Goal: Check status: Check status

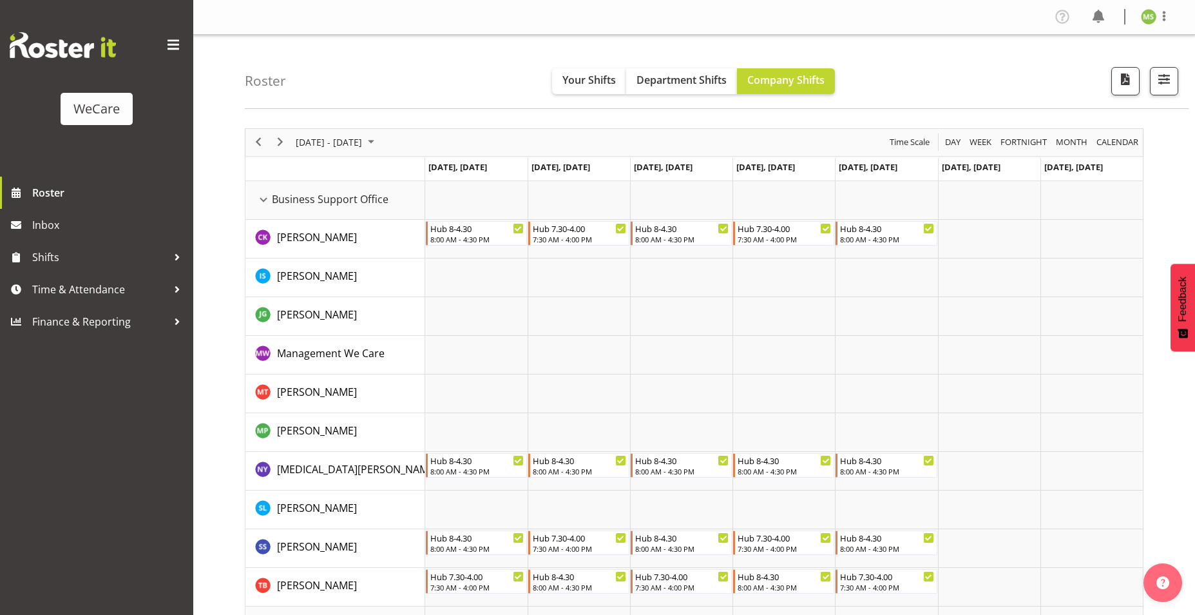
scroll to position [1998, 0]
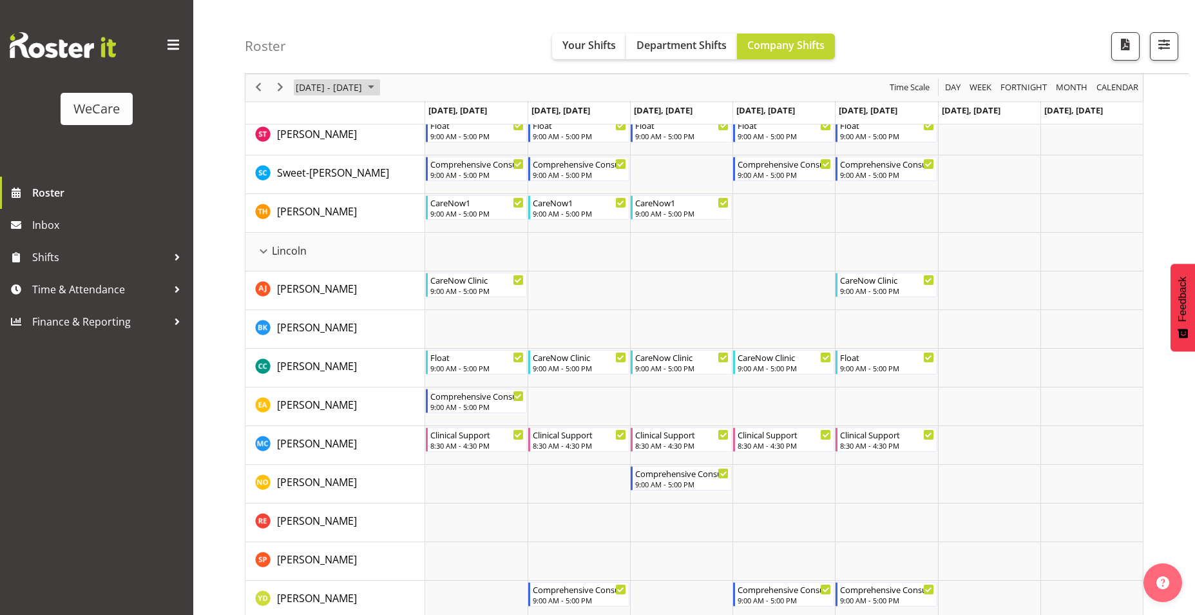
click at [361, 90] on span "[DATE] - [DATE]" at bounding box center [328, 88] width 69 height 16
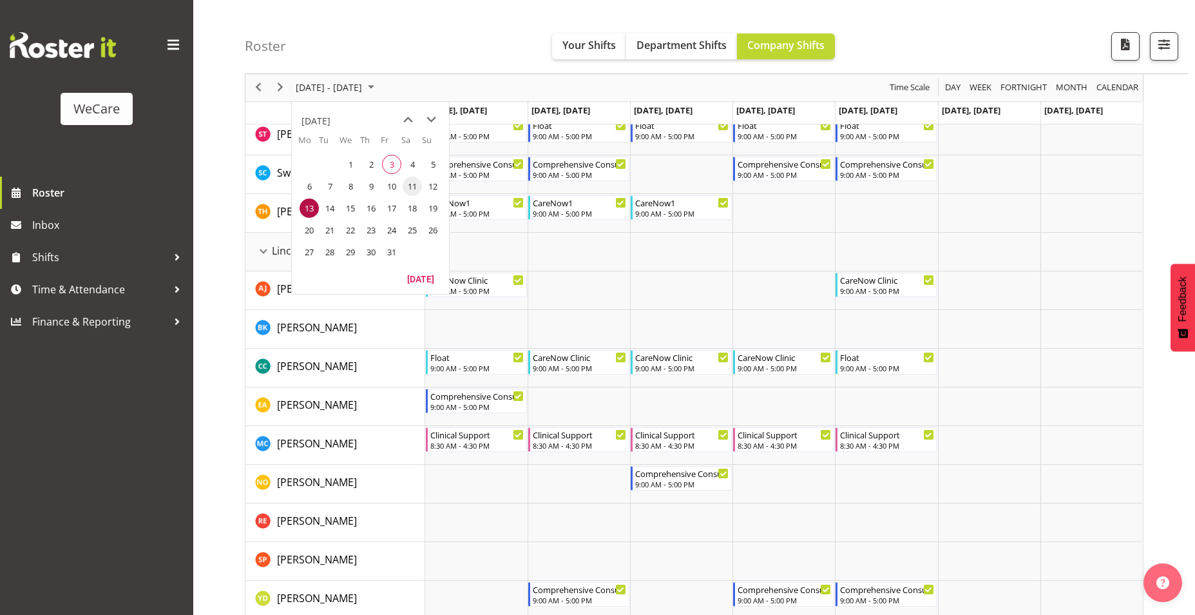
click at [411, 185] on span "11" at bounding box center [412, 186] width 19 height 19
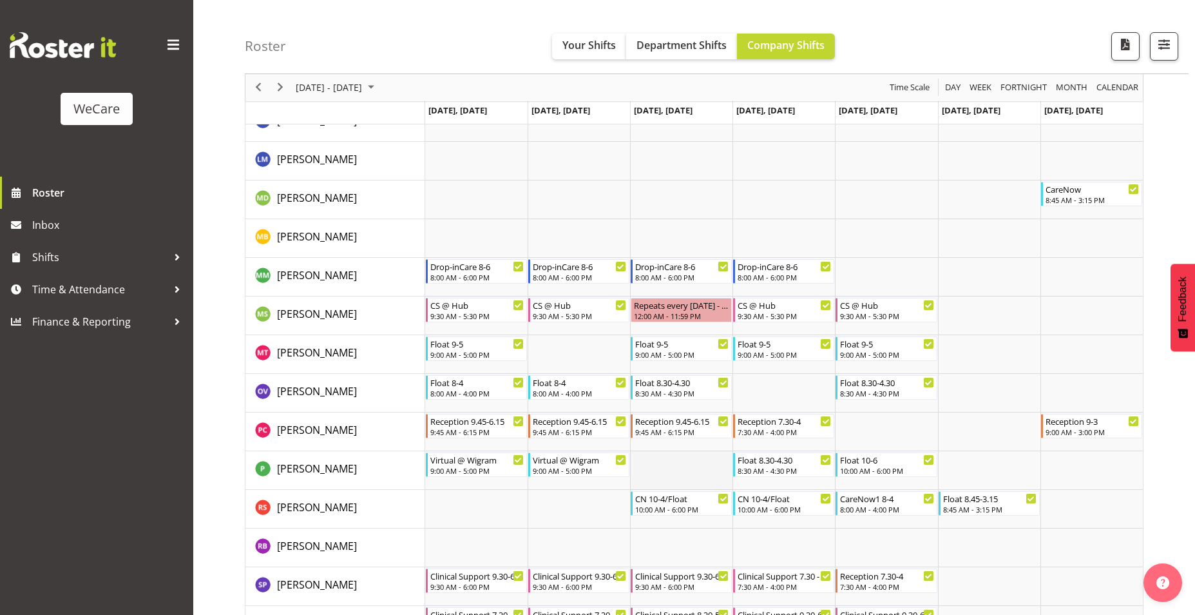
scroll to position [3469, 0]
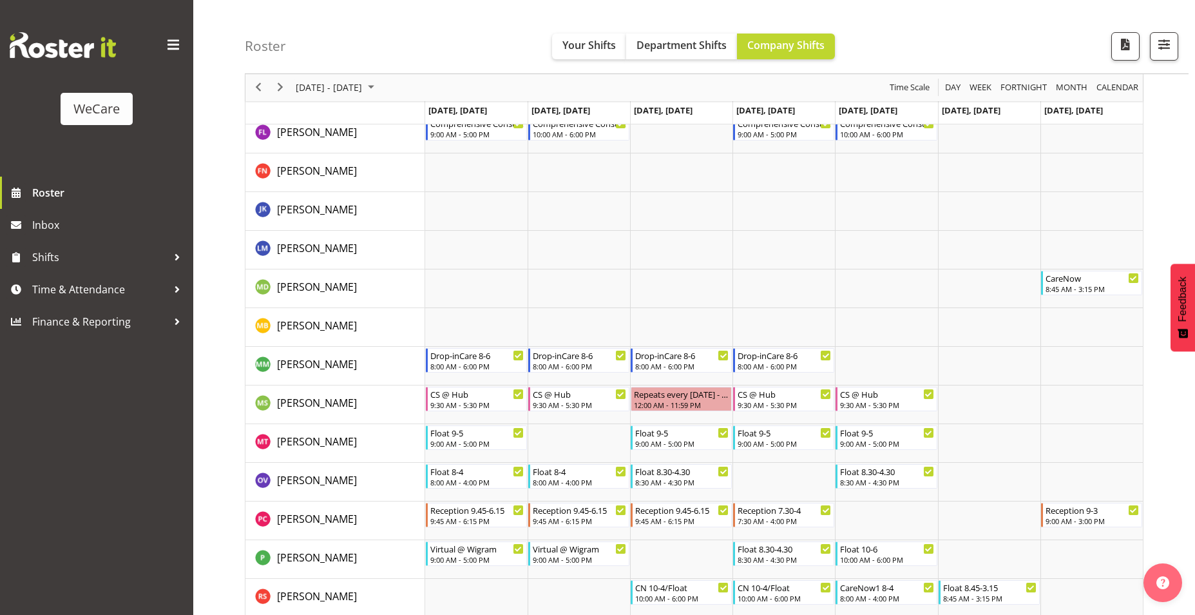
click at [280, 96] on div "next period" at bounding box center [280, 87] width 22 height 27
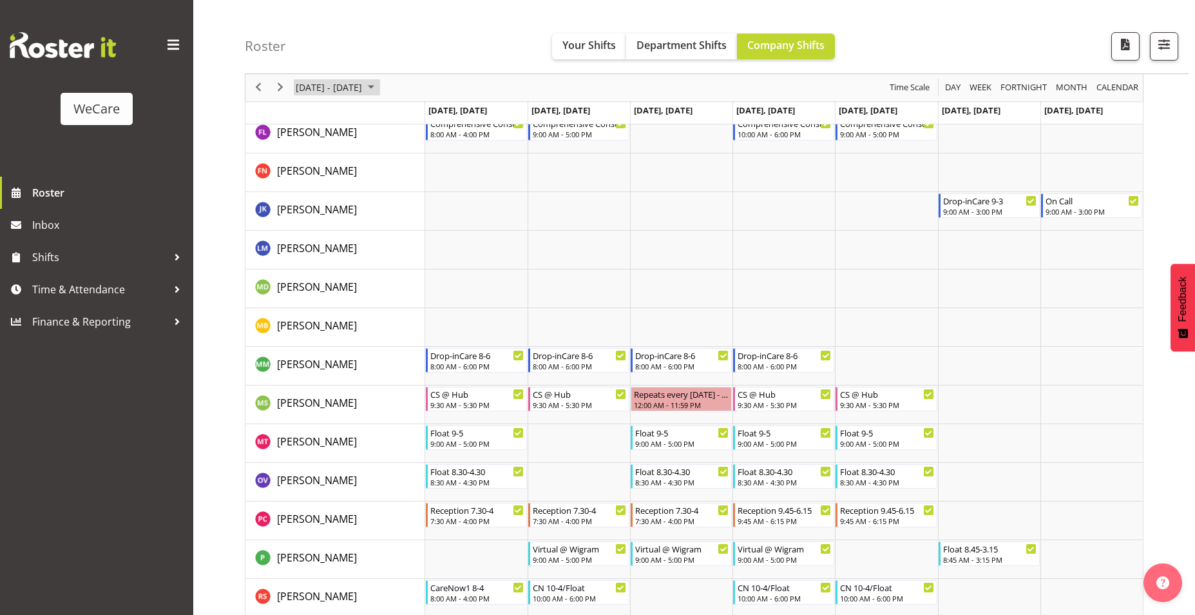
click at [363, 89] on span "[DATE] - [DATE]" at bounding box center [328, 88] width 69 height 16
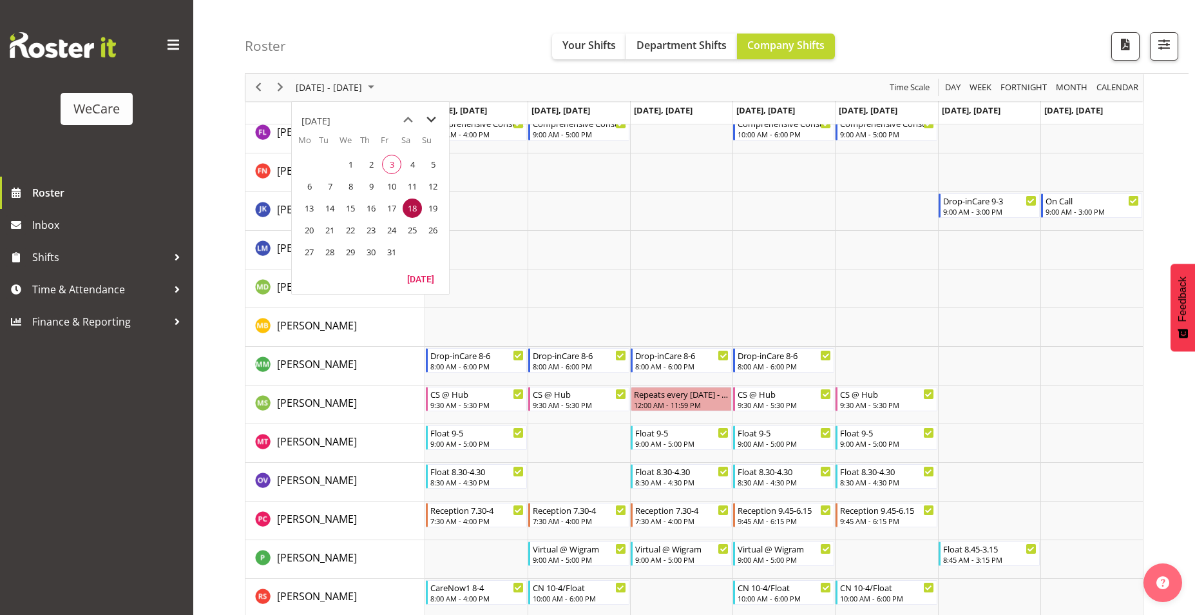
click at [429, 120] on span "next month" at bounding box center [431, 119] width 23 height 23
click at [373, 206] on span "13" at bounding box center [371, 207] width 19 height 19
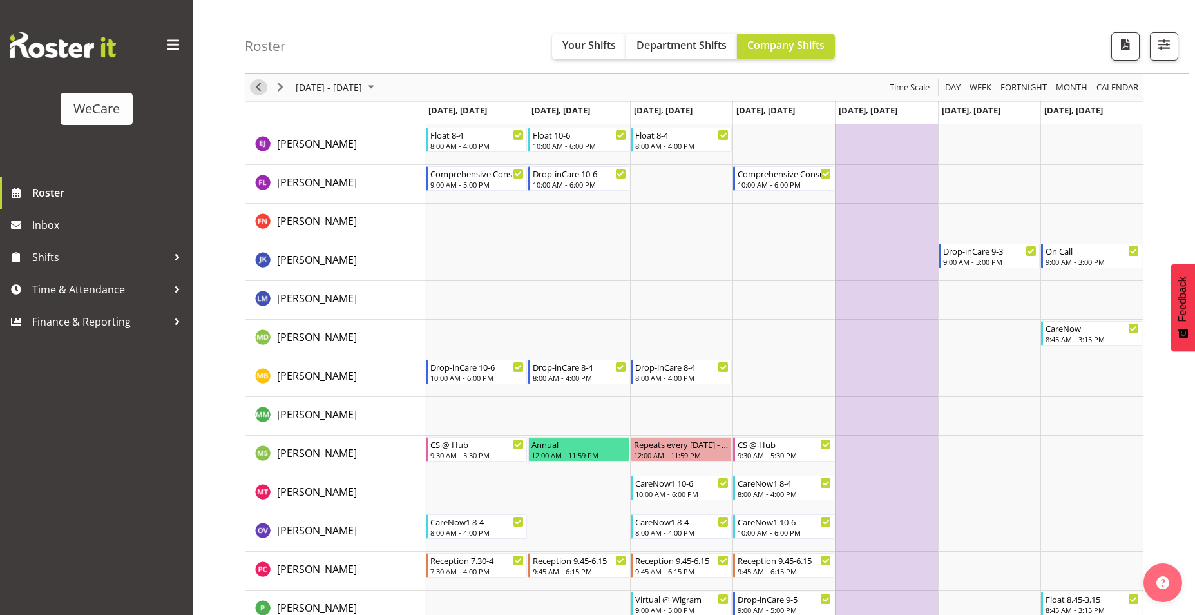
drag, startPoint x: 253, startPoint y: 91, endPoint x: 264, endPoint y: 114, distance: 25.7
click at [253, 91] on span "Previous" at bounding box center [258, 88] width 15 height 16
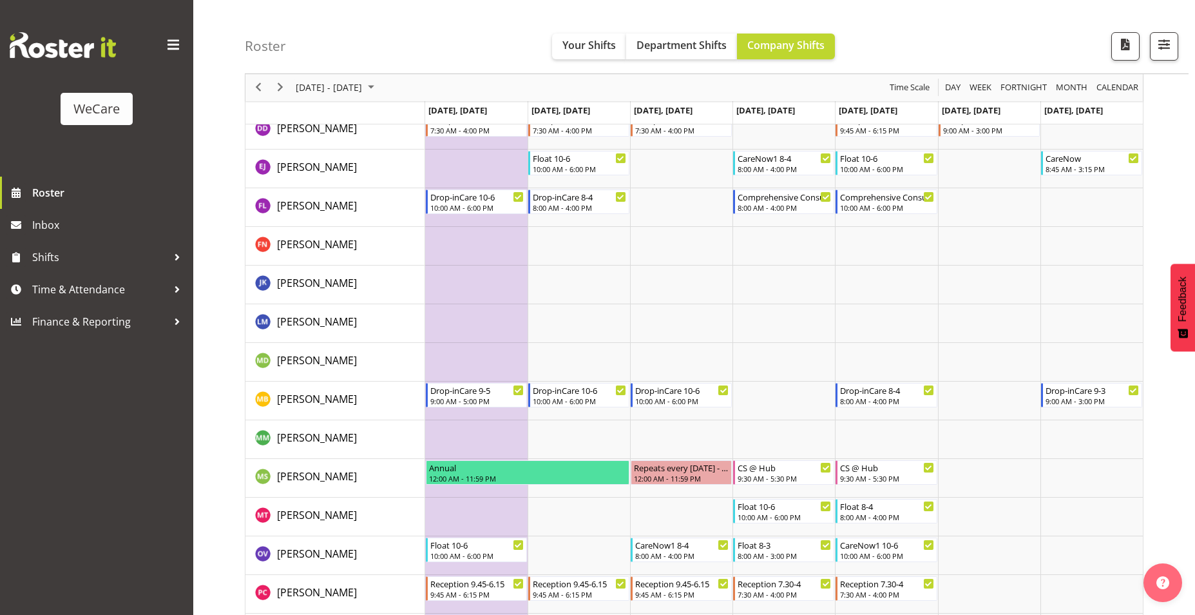
scroll to position [3404, 0]
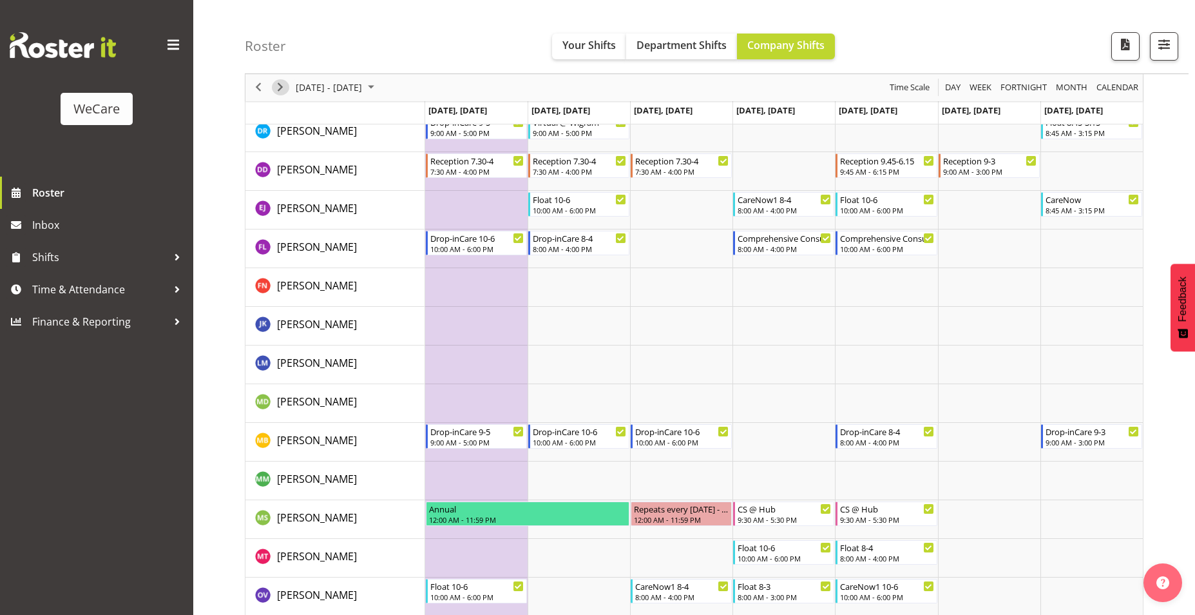
click at [283, 93] on span "Next" at bounding box center [280, 88] width 15 height 16
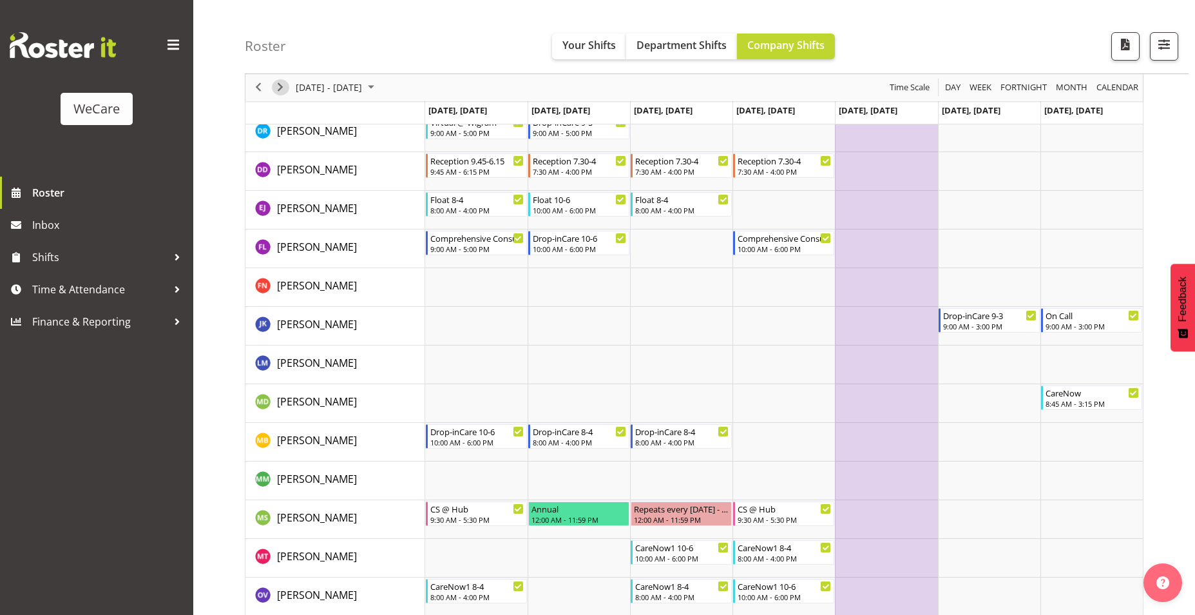
click at [283, 93] on span "Next" at bounding box center [280, 88] width 15 height 16
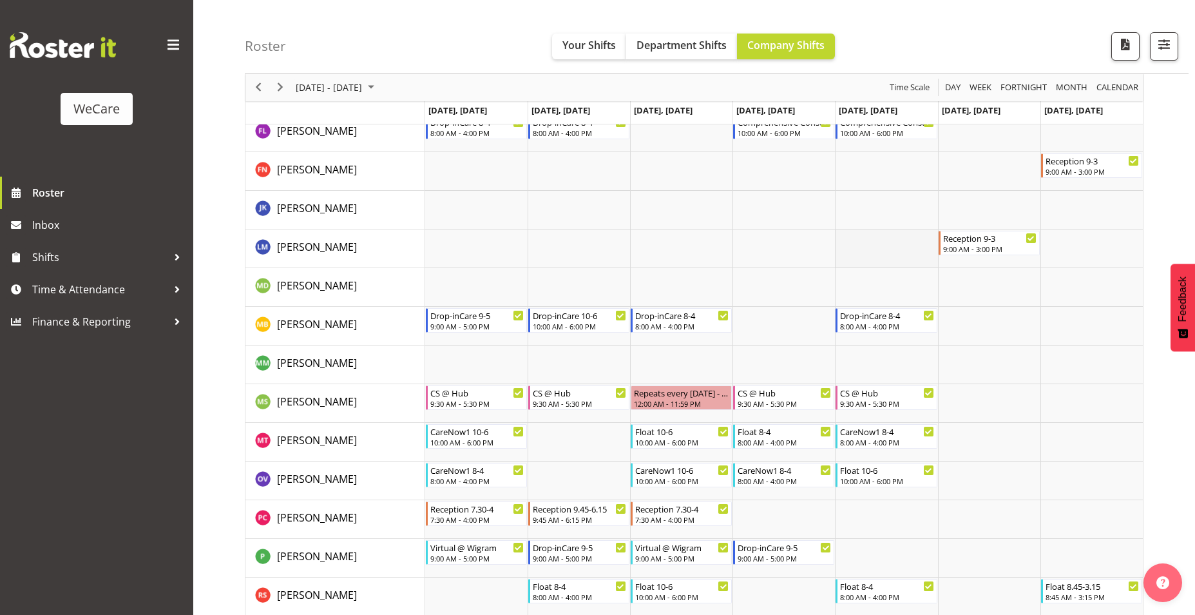
scroll to position [3598, 0]
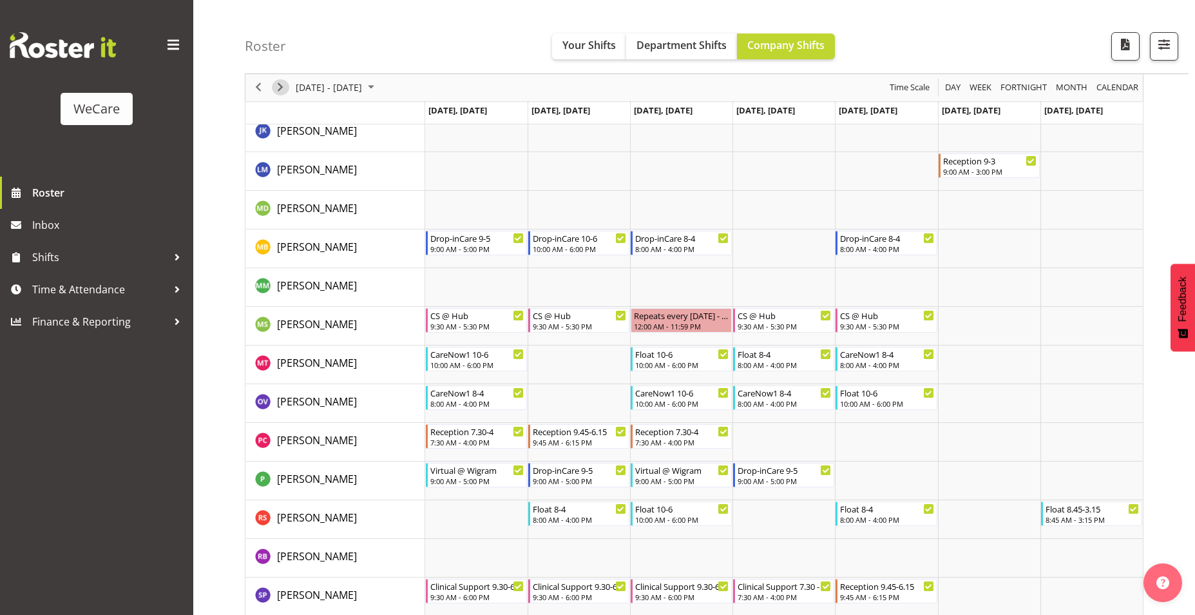
click at [278, 94] on span "Next" at bounding box center [280, 88] width 15 height 16
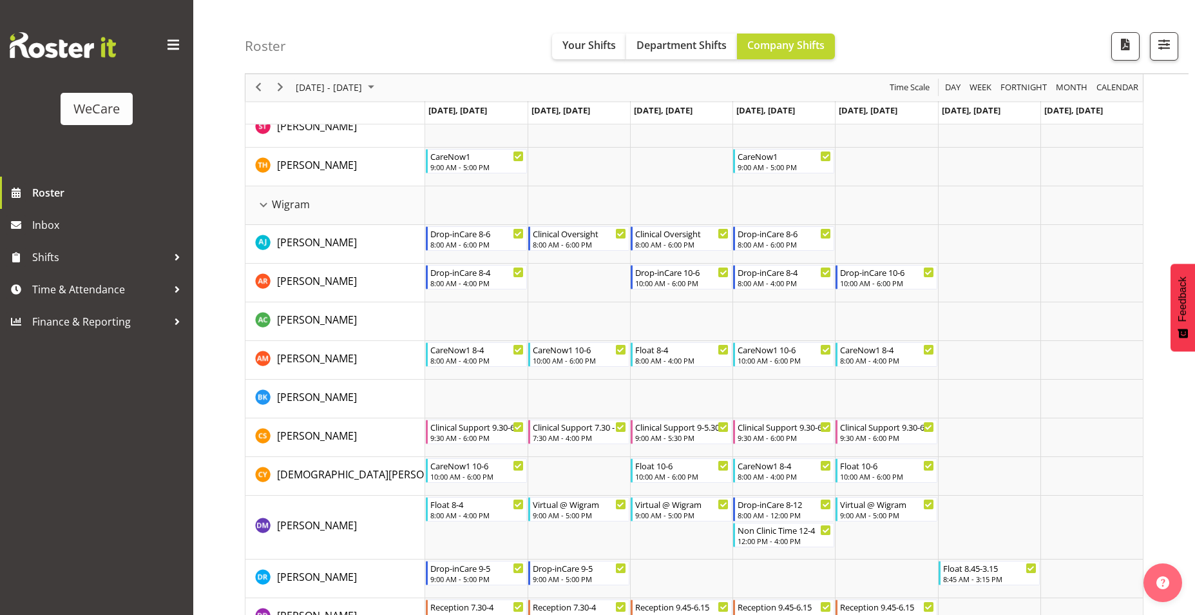
scroll to position [2953, 0]
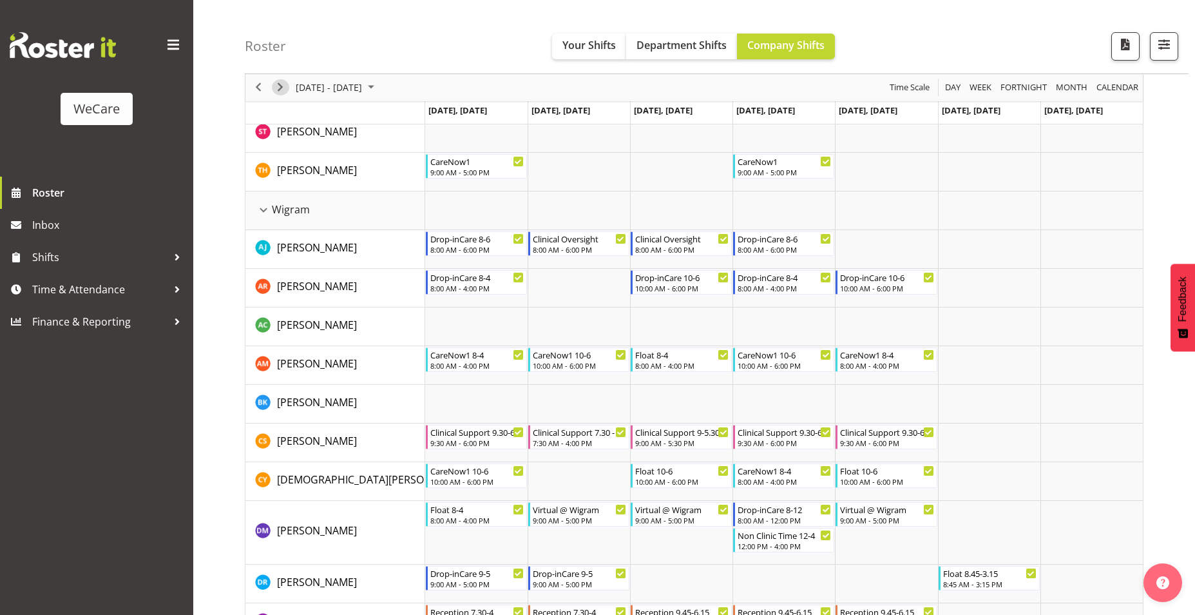
click at [280, 88] on span "Next" at bounding box center [280, 88] width 15 height 16
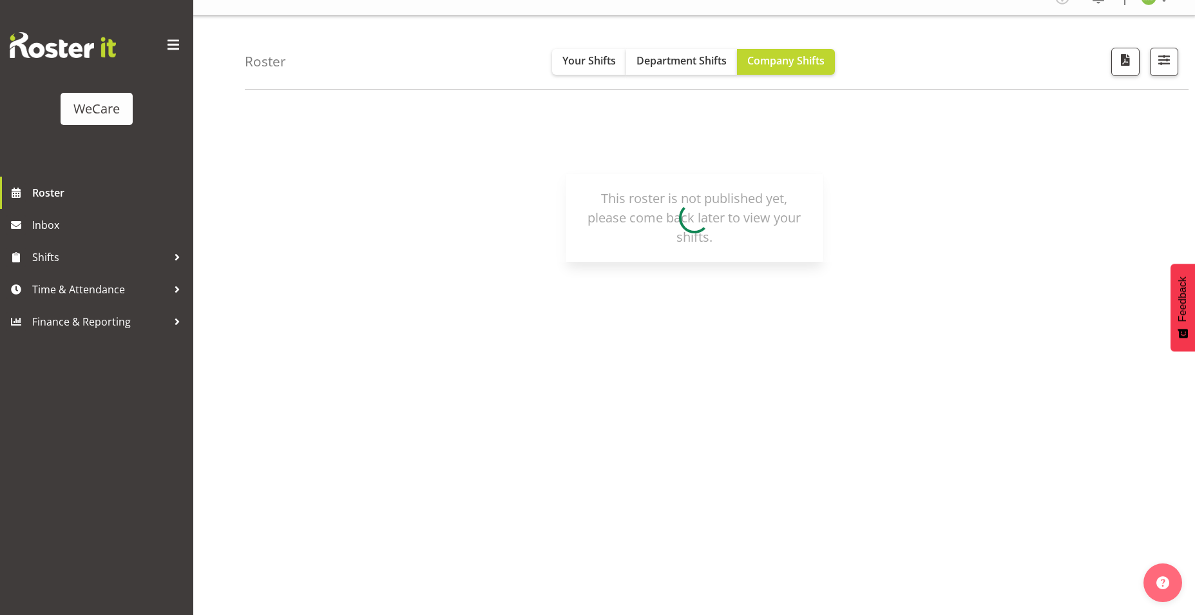
scroll to position [19, 0]
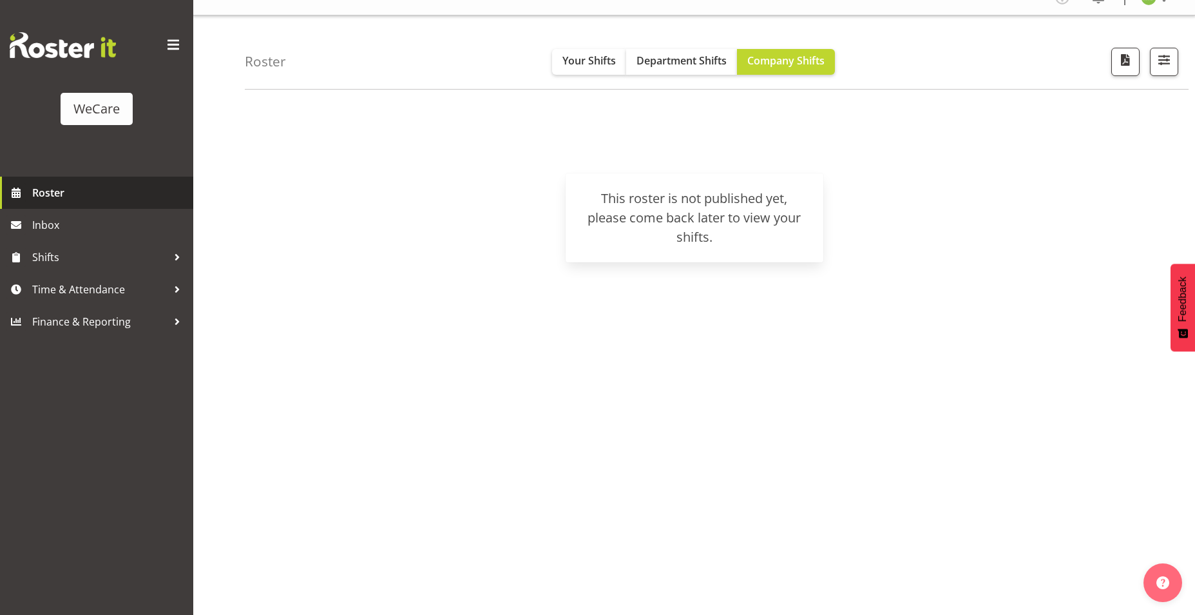
click at [34, 202] on span "Roster" at bounding box center [109, 192] width 155 height 19
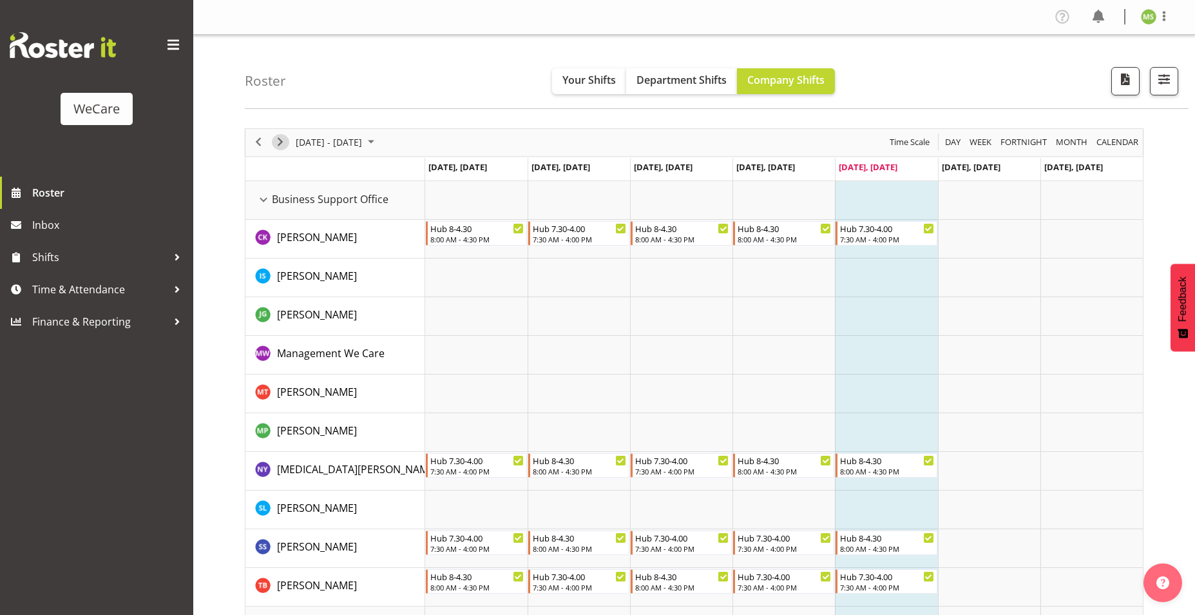
click at [284, 138] on span "Next" at bounding box center [280, 142] width 15 height 16
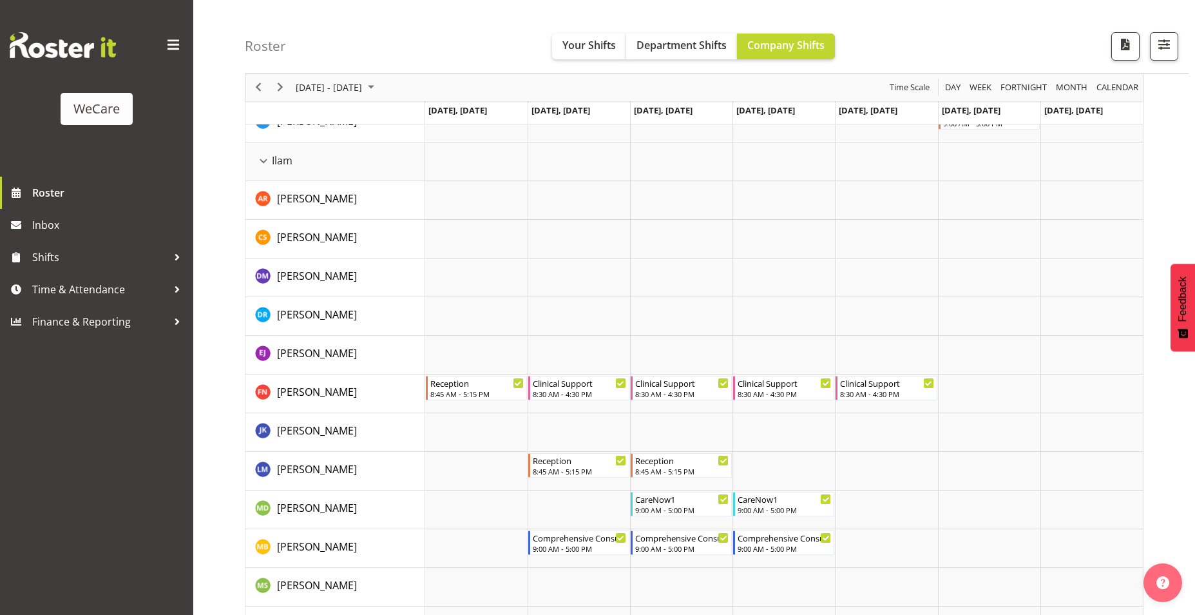
scroll to position [1611, 0]
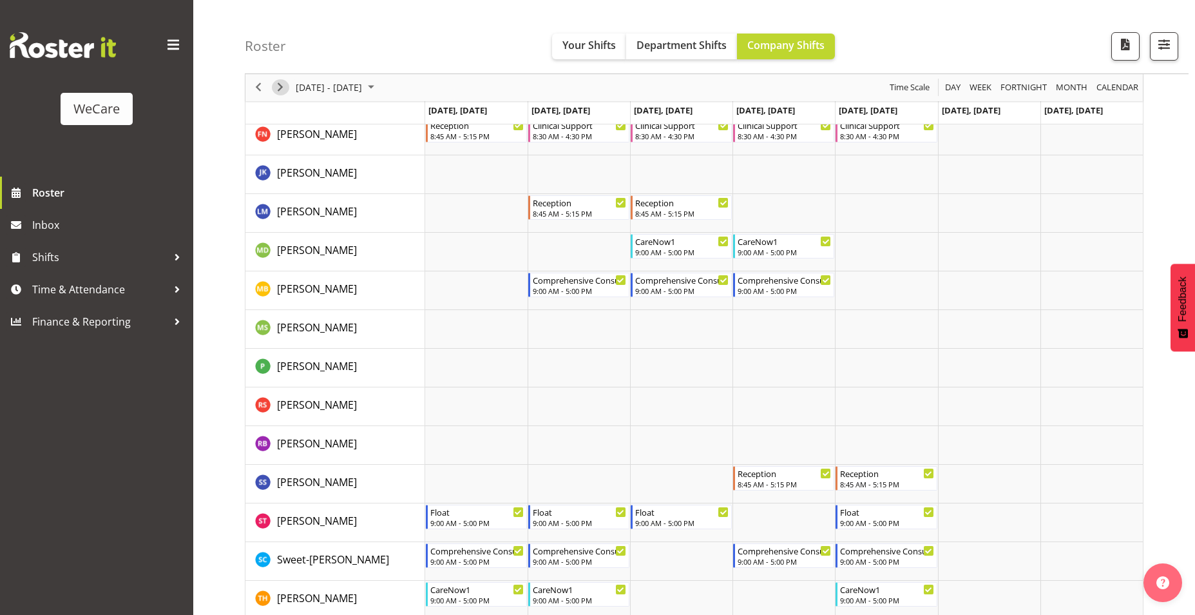
drag, startPoint x: 281, startPoint y: 88, endPoint x: 296, endPoint y: 124, distance: 39.3
click at [281, 88] on span "Next" at bounding box center [280, 88] width 15 height 16
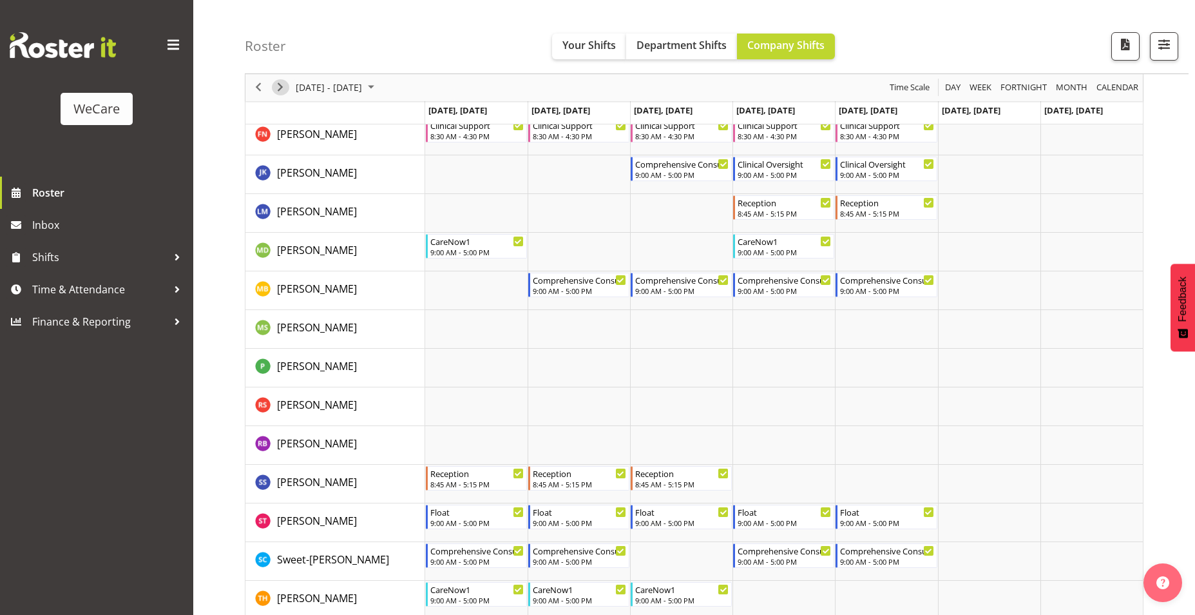
click at [284, 93] on span "Next" at bounding box center [280, 88] width 15 height 16
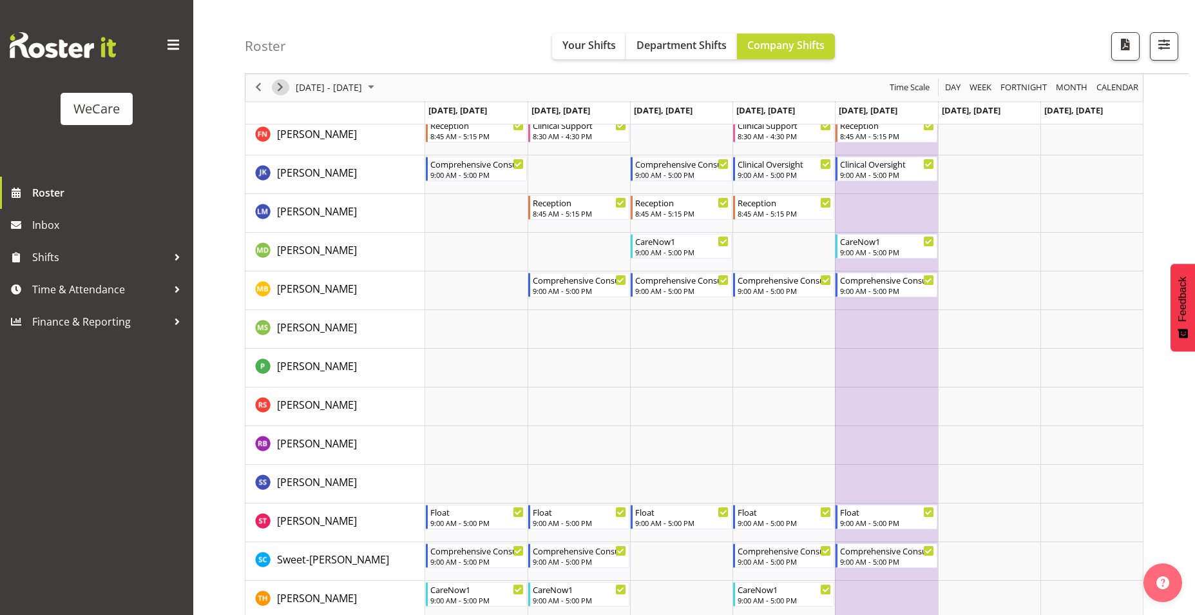
click at [276, 91] on span "Next" at bounding box center [280, 88] width 15 height 16
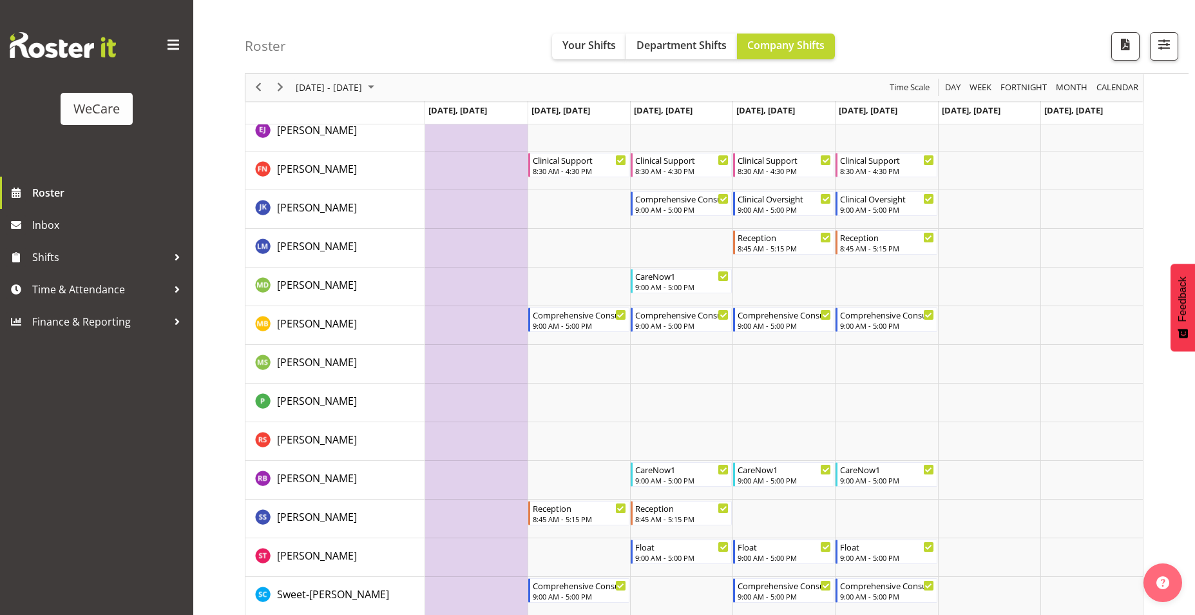
scroll to position [1547, 0]
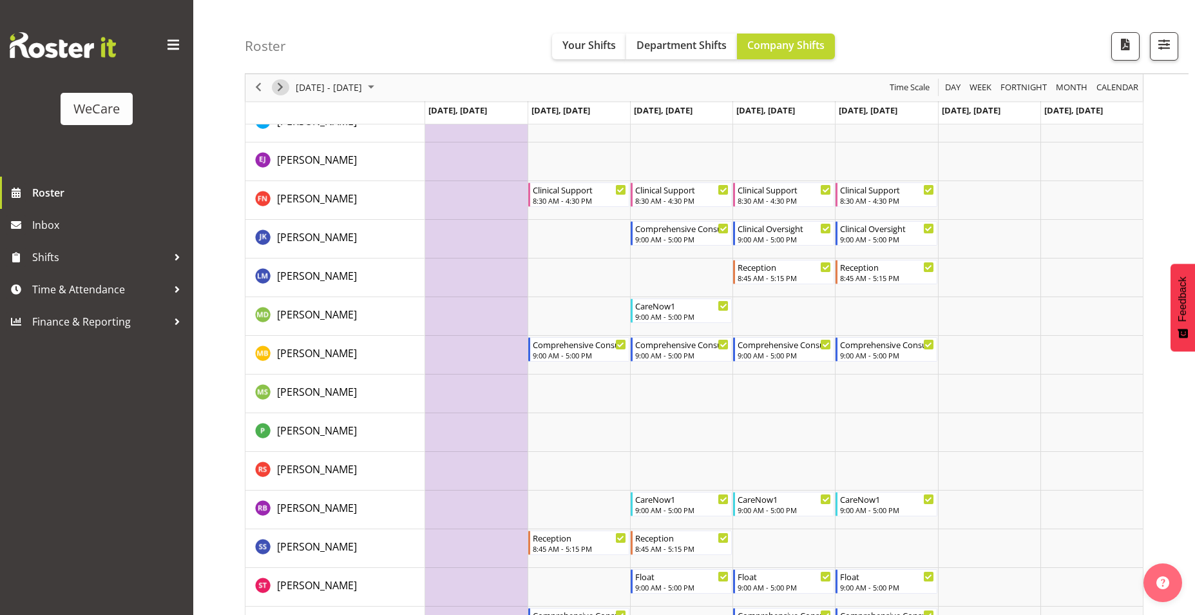
click at [274, 89] on span "Next" at bounding box center [280, 88] width 15 height 16
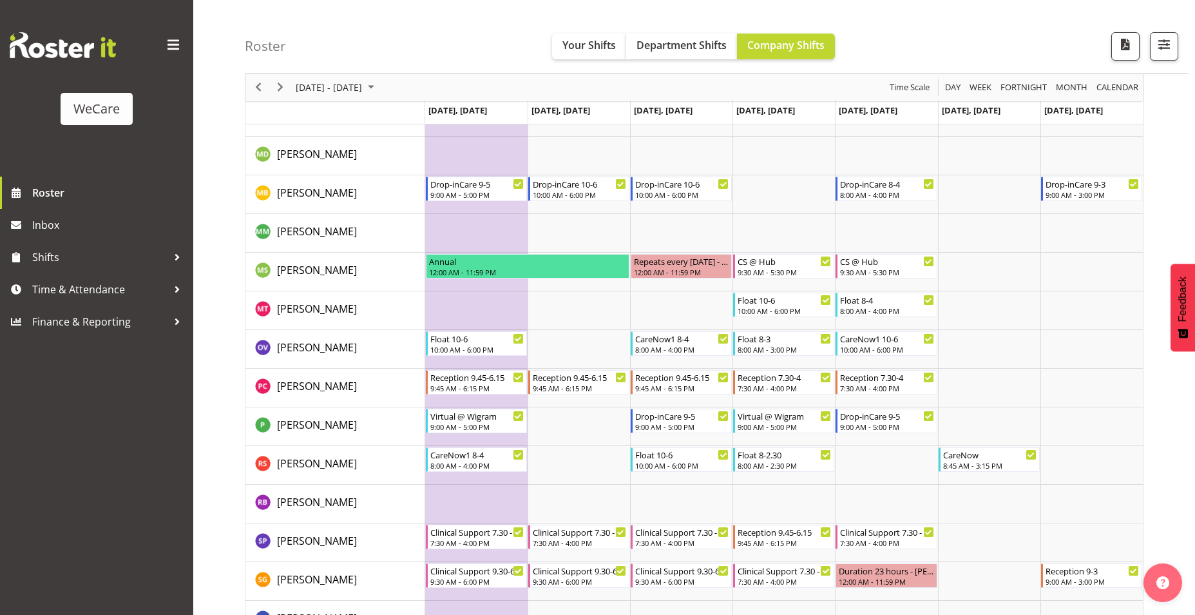
scroll to position [3673, 0]
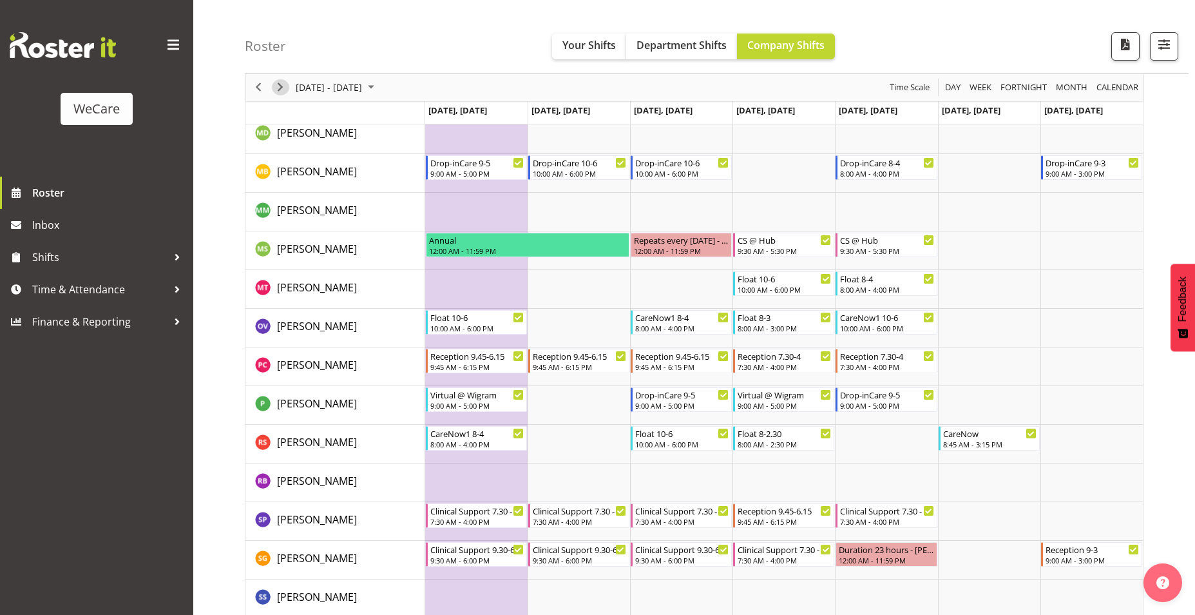
click at [275, 90] on span "Next" at bounding box center [280, 88] width 15 height 16
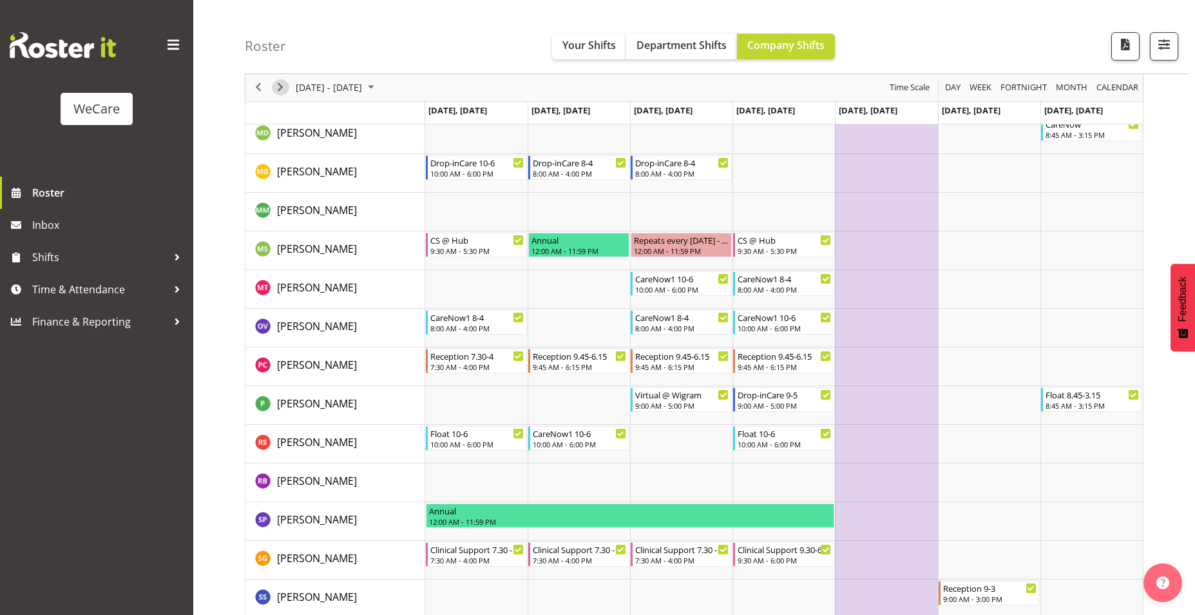
click at [276, 94] on span "Next" at bounding box center [280, 88] width 15 height 16
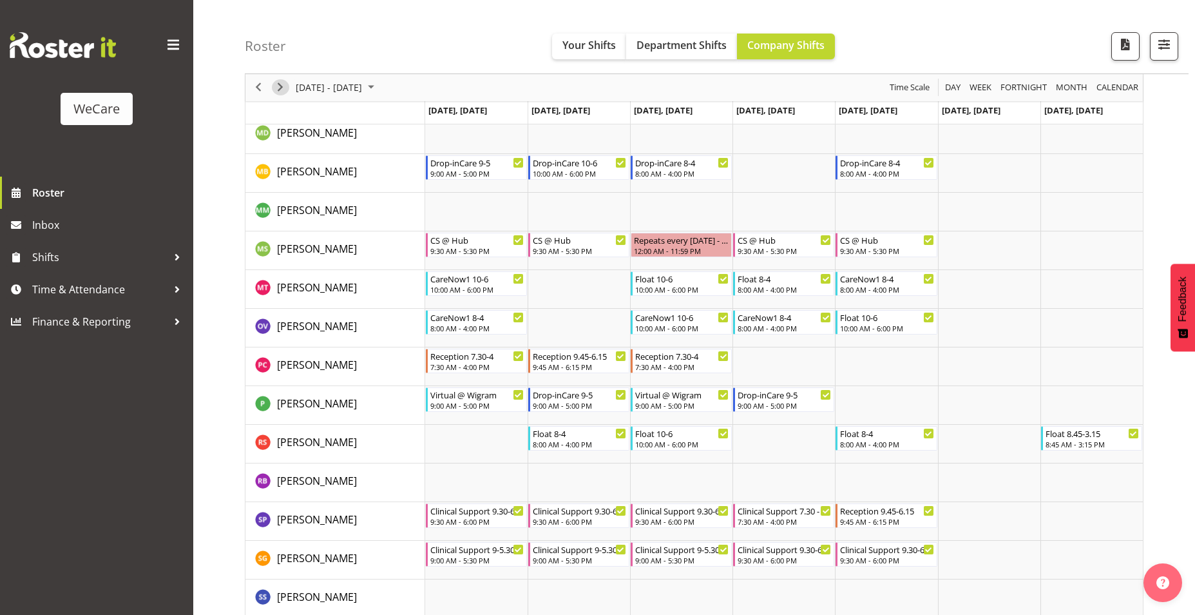
click at [276, 94] on span "Next" at bounding box center [280, 88] width 15 height 16
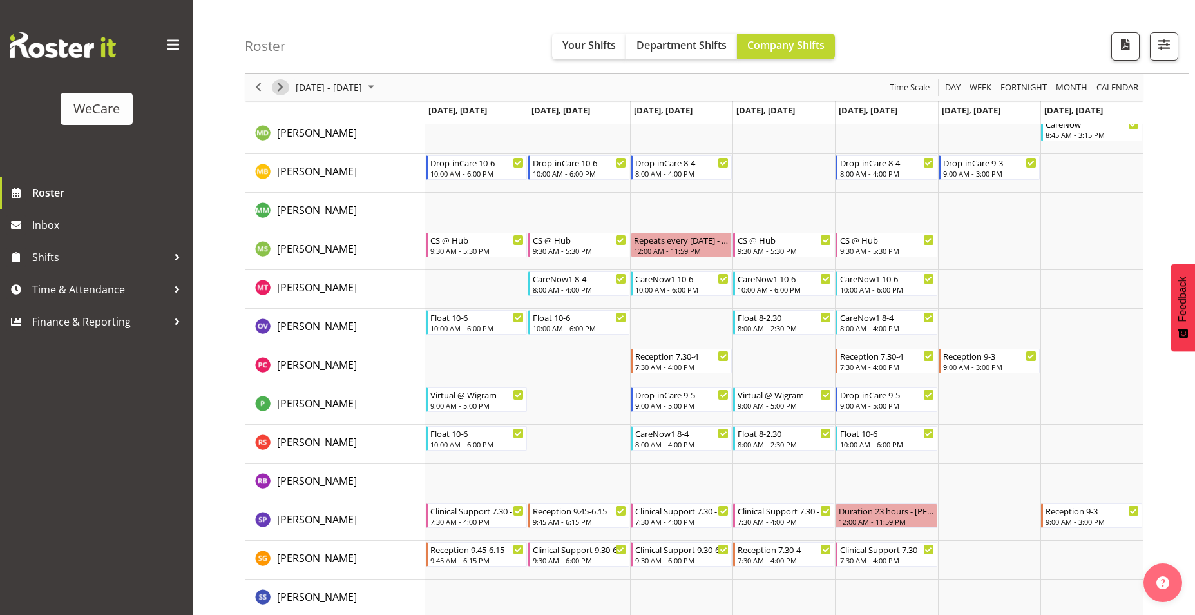
click at [276, 94] on span "Next" at bounding box center [280, 88] width 15 height 16
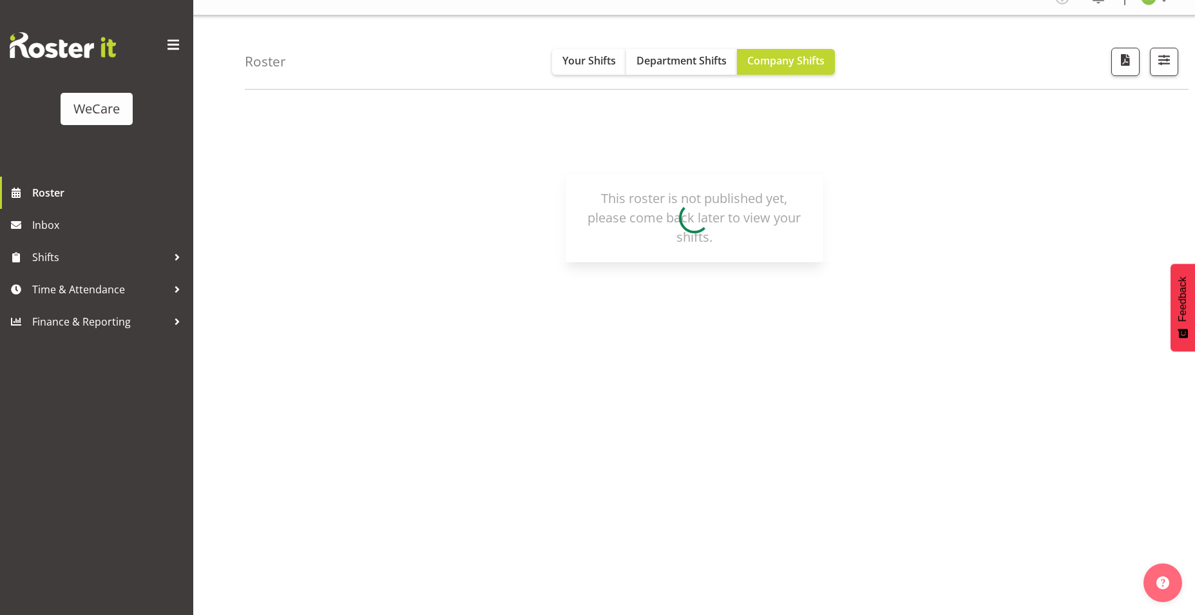
scroll to position [19, 0]
